Goal: Check status: Check status

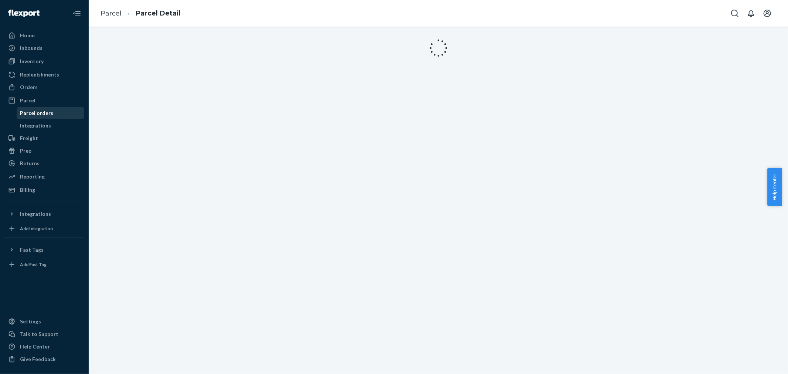
drag, startPoint x: 48, startPoint y: 111, endPoint x: 45, endPoint y: 112, distance: 3.9
click at [48, 111] on div "Parcel orders" at bounding box center [36, 112] width 33 height 7
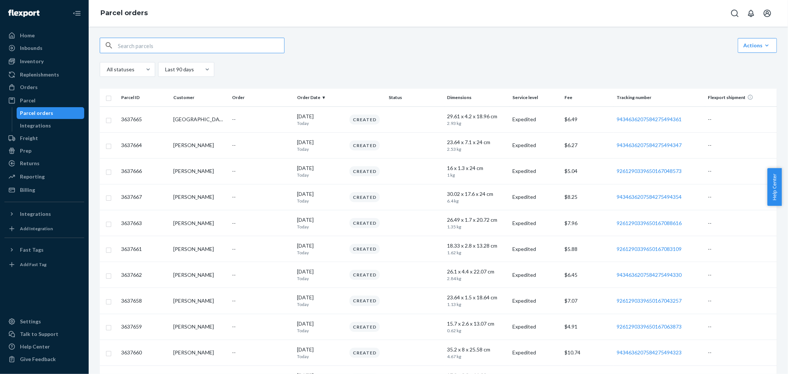
click at [205, 49] on input "text" at bounding box center [201, 45] width 166 height 15
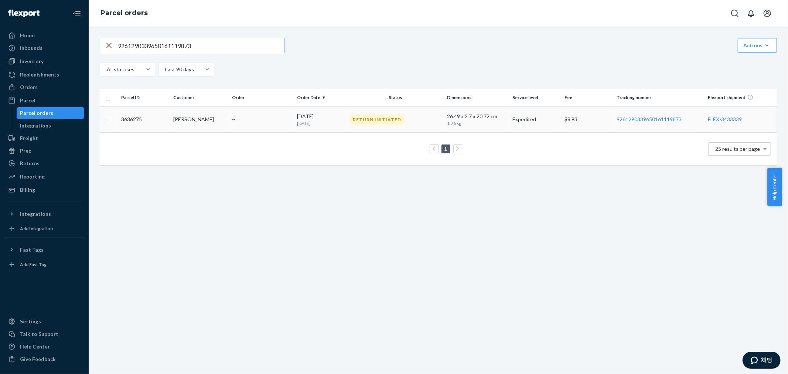
type input "9261290339650161119873"
click at [403, 121] on div "Return Initiated" at bounding box center [395, 120] width 95 height 10
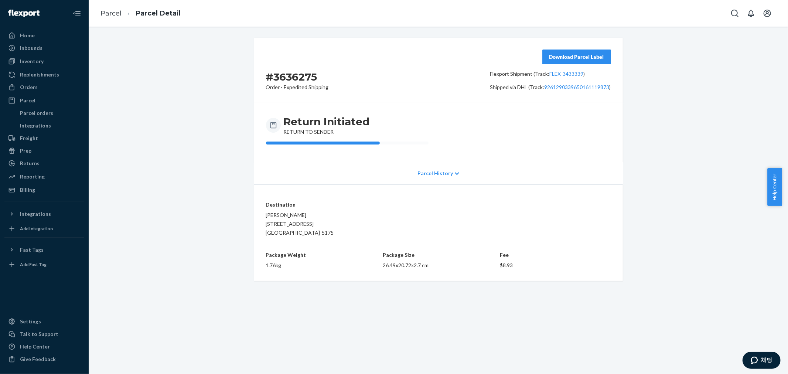
click at [442, 177] on div "Parcel History" at bounding box center [438, 173] width 369 height 22
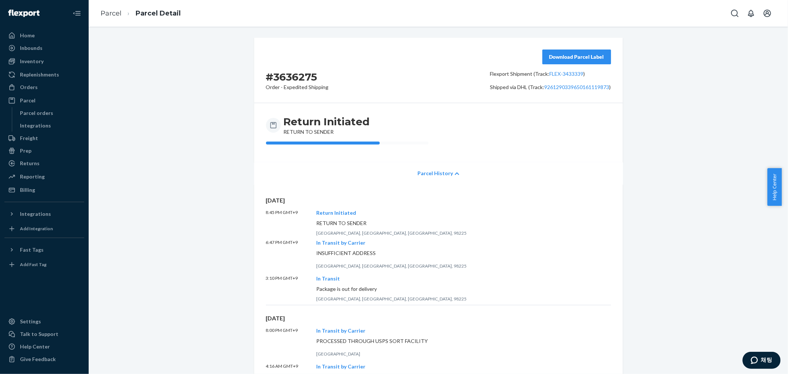
click at [296, 78] on h2 "# 3636275" at bounding box center [297, 76] width 63 height 13
copy h2 "3636275"
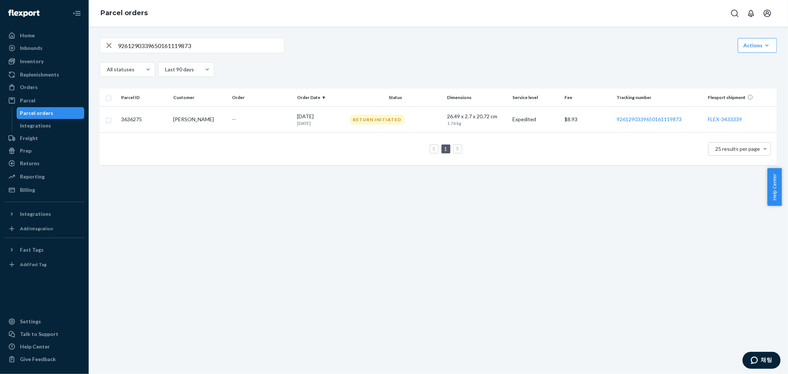
click at [465, 279] on div "9261290339650161119873 Link Parcels to Flexport Freight Shipments Cancel Parcel…" at bounding box center [439, 200] width 700 height 347
